Goal: Find specific page/section: Find specific page/section

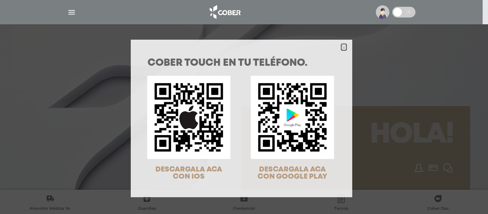
click at [341, 48] on polygon "Close" at bounding box center [343, 47] width 5 height 5
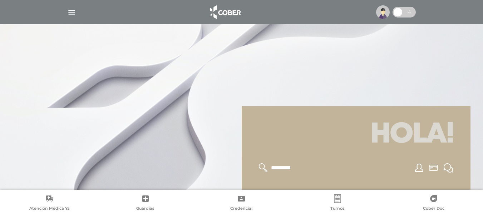
click at [72, 15] on img "button" at bounding box center [71, 12] width 9 height 9
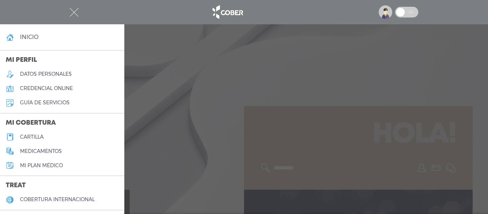
click at [29, 138] on h5 "cartilla" at bounding box center [32, 137] width 24 height 6
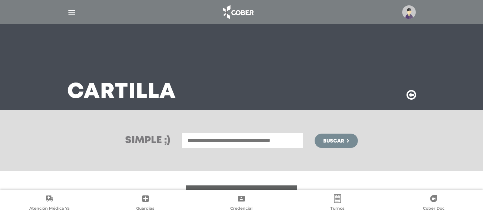
click at [266, 144] on input "text" at bounding box center [242, 140] width 121 height 15
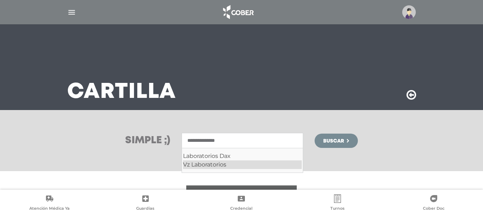
click at [226, 163] on div "Vz Laboratorios" at bounding box center [242, 164] width 119 height 9
type input "**********"
click at [335, 139] on span "Buscar" at bounding box center [333, 141] width 21 height 5
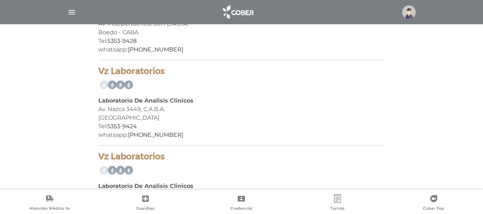
scroll to position [465, 0]
